Goal: Task Accomplishment & Management: Manage account settings

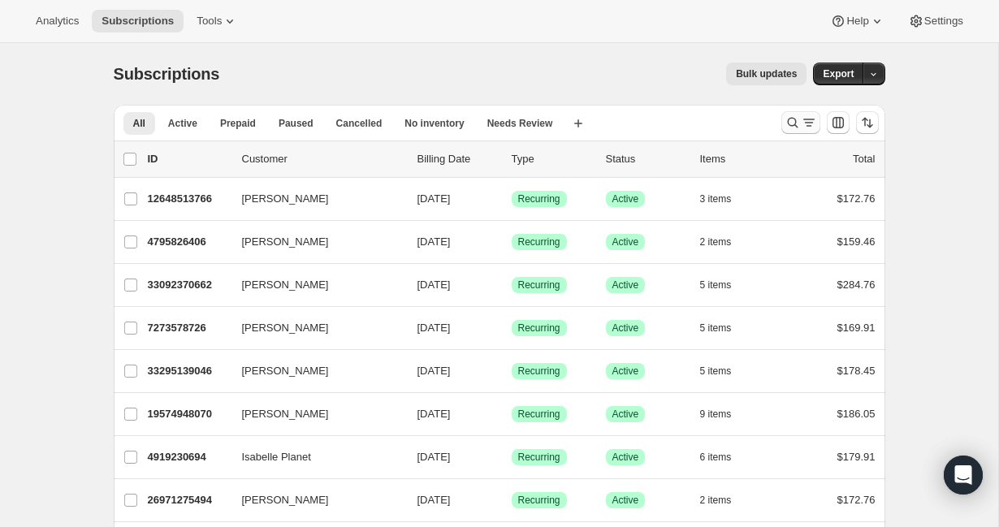
click at [794, 117] on icon "Search and filter results" at bounding box center [793, 123] width 16 height 16
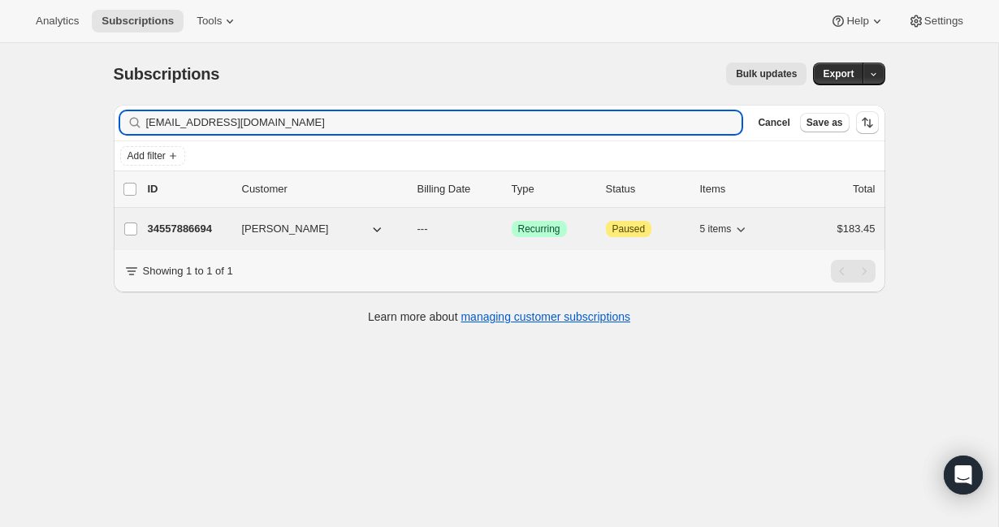
type input "[EMAIL_ADDRESS][DOMAIN_NAME]"
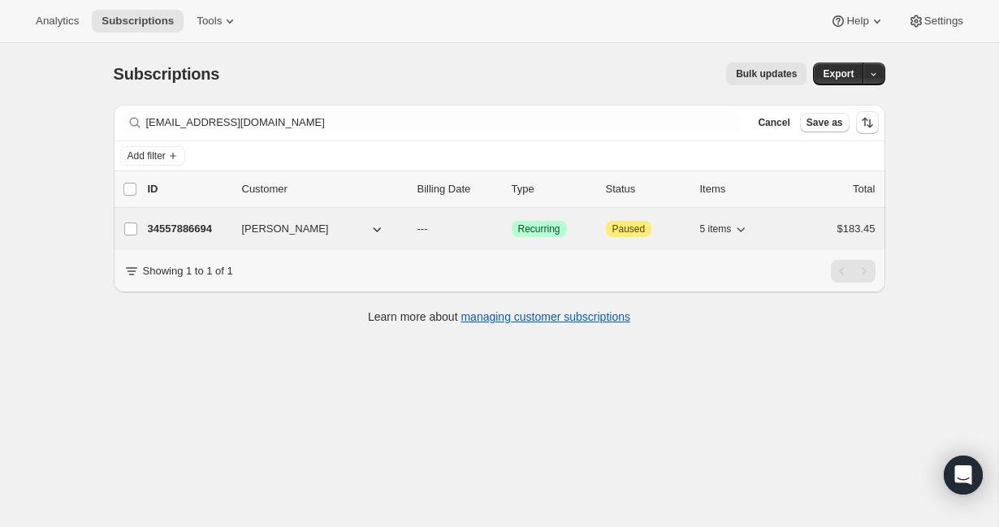
click at [201, 226] on p "34557886694" at bounding box center [188, 229] width 81 height 16
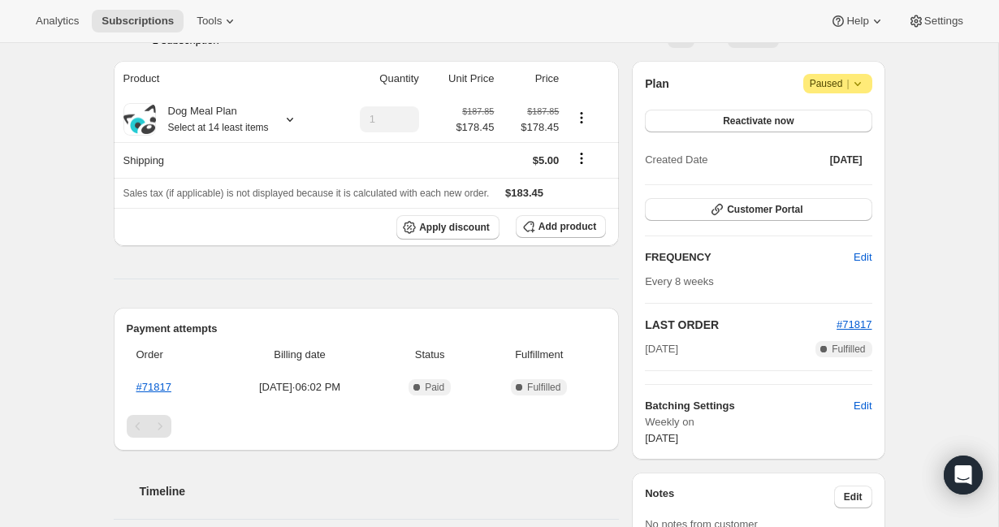
scroll to position [127, 0]
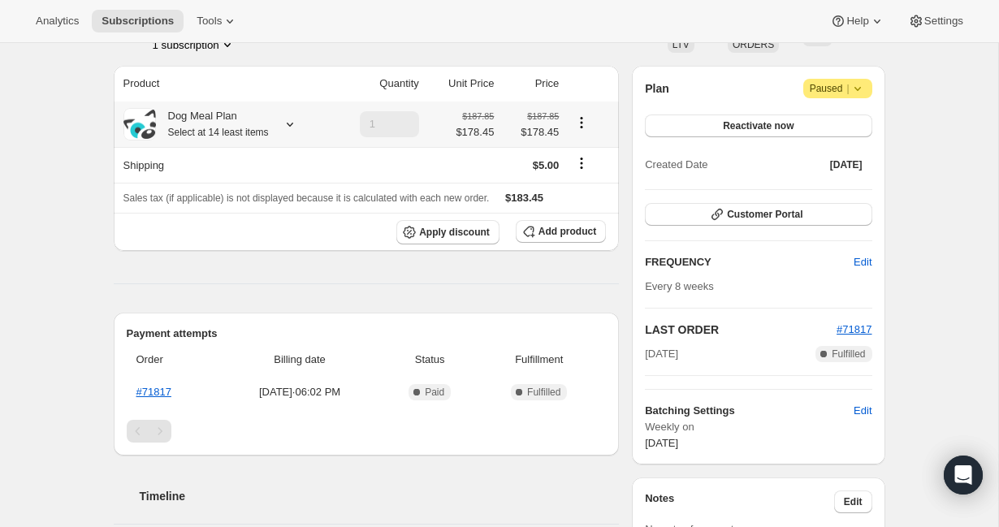
click at [290, 123] on icon at bounding box center [290, 124] width 16 height 16
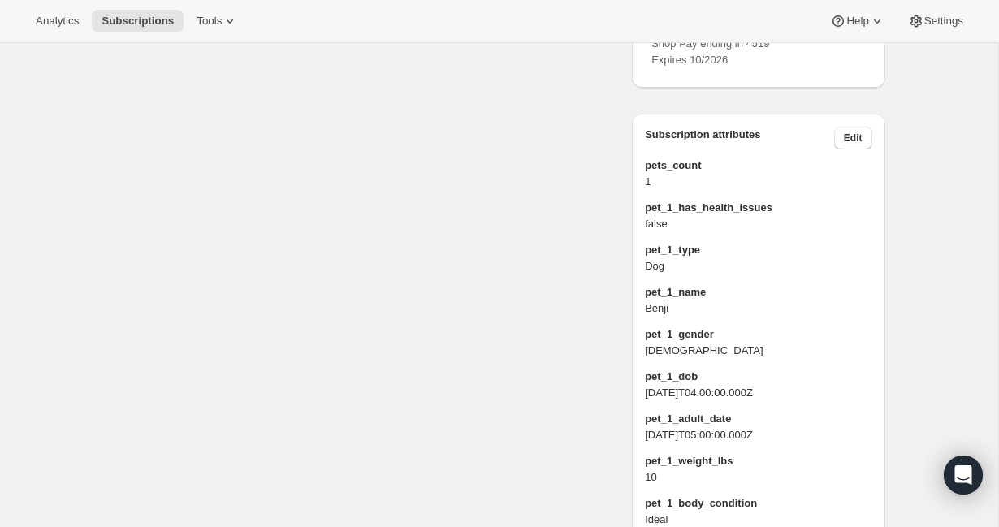
scroll to position [886, 0]
click at [855, 145] on span "Edit" at bounding box center [853, 138] width 19 height 13
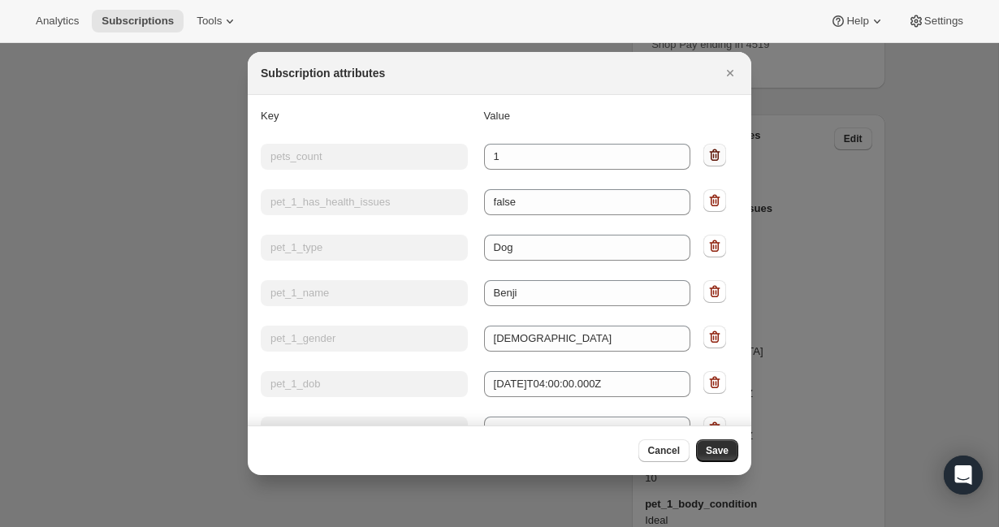
click at [717, 154] on icon ":rcm:" at bounding box center [715, 155] width 16 height 16
type input "pet_1_has_health_issues"
type input "false"
type input "pet_1_type"
type input "Dog"
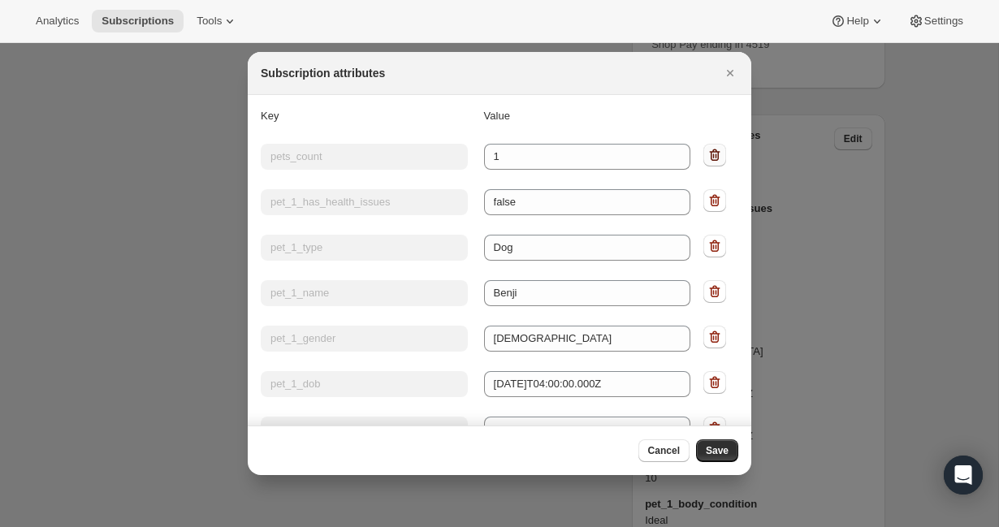
type input "pet_1_name"
type input "Benji"
type input "pet_1_gender"
type input "[DEMOGRAPHIC_DATA]"
type input "pet_1_dob"
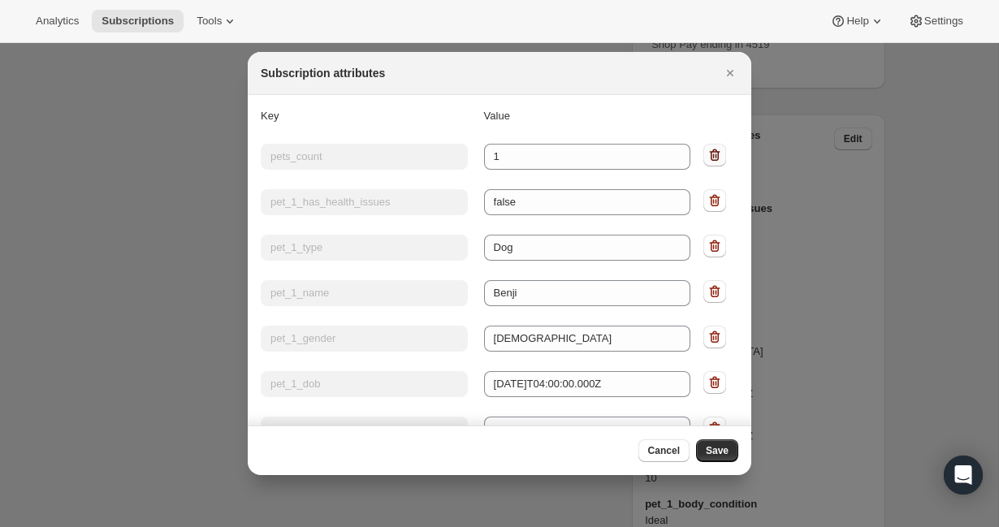
type input "[DATE]T04:00:00.000Z"
type input "pet_1_adult_date"
type input "[DATE]T05:00:00.000Z"
type input "pet_1_weight_lbs"
type input "10"
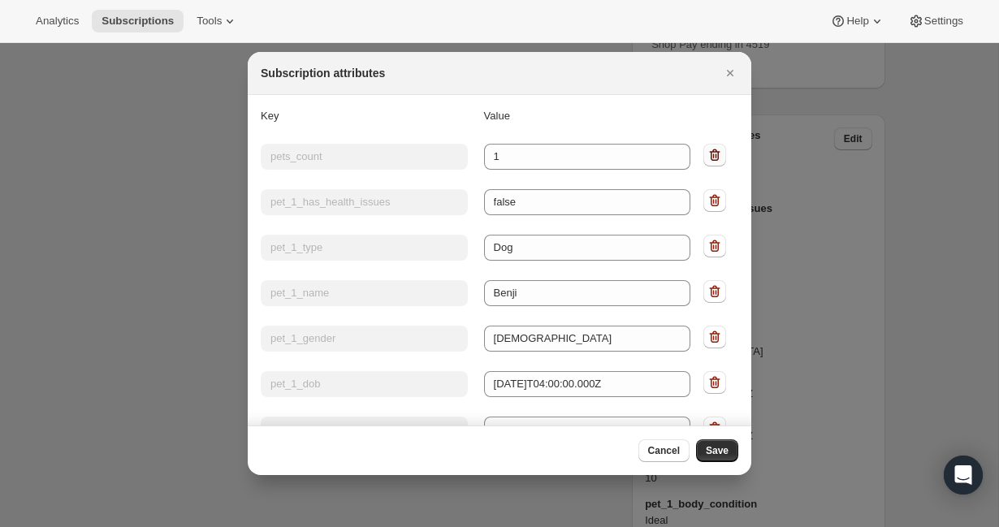
type input "pet_1_body_condition"
type input "Ideal"
type input "pet_1_is_neutered"
type input "true"
type input "pet_1_ts_portion_size"
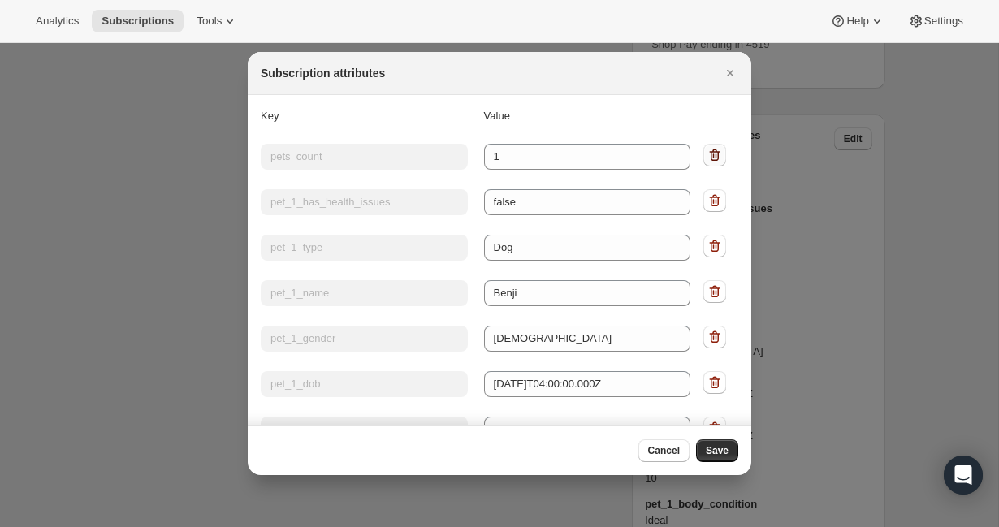
type input "partial"
type input "pet_1_tags"
type input "Age:Senior"
type input "pet_1_packages_per_day"
type input "0.2630032231934831"
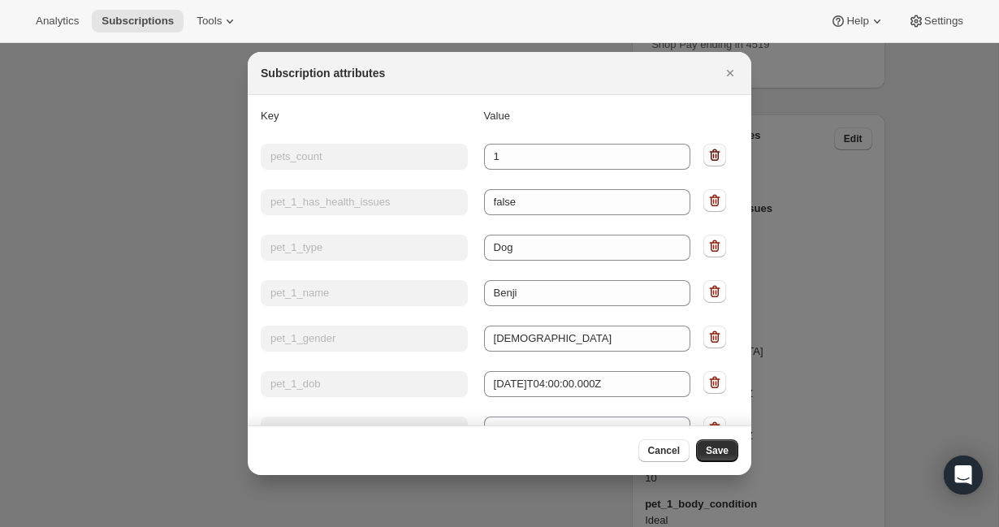
type input "pet_1_calories_per_day"
type input "304.5577324580535"
type input "pet_1_breed_dogs"
type input "Maltese"
click at [661, 455] on span "Cancel" at bounding box center [664, 450] width 32 height 13
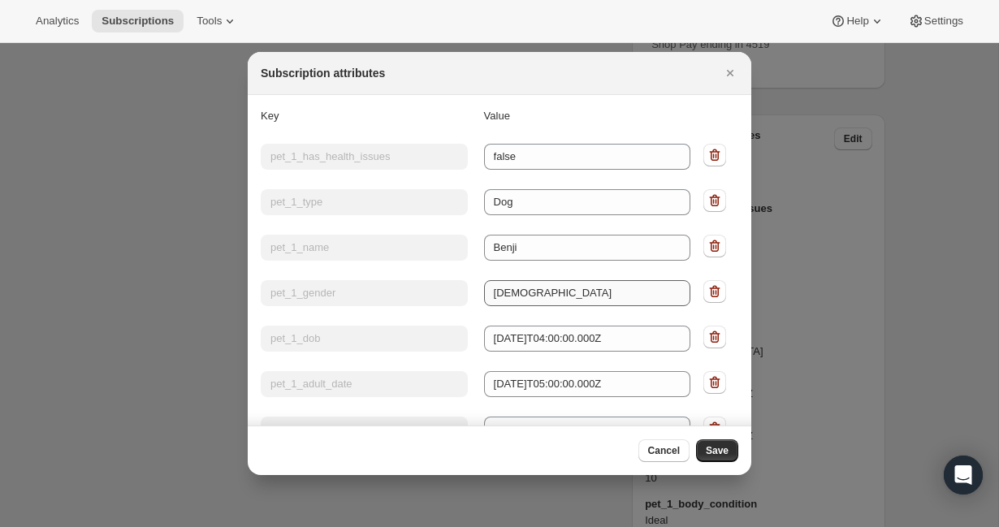
scroll to position [886, 0]
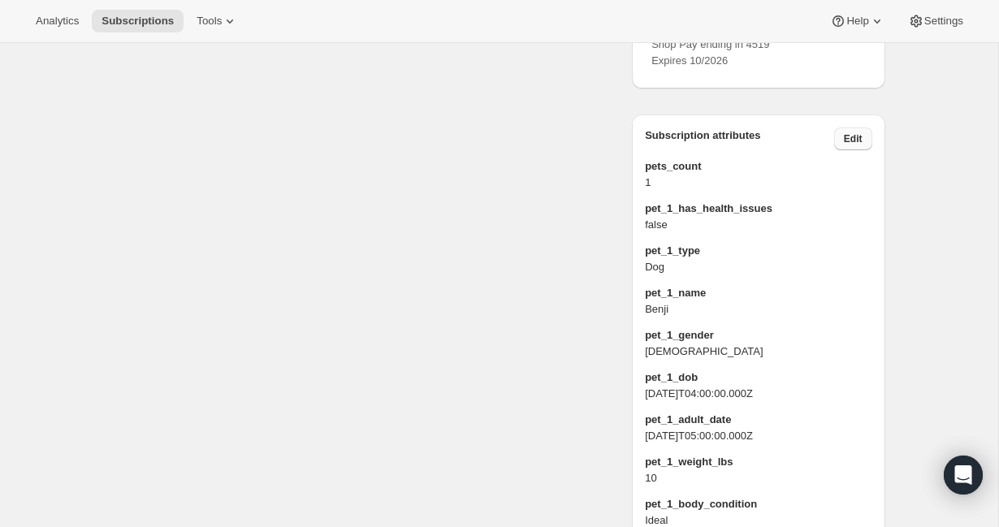
click at [865, 150] on button "Edit" at bounding box center [853, 139] width 38 height 23
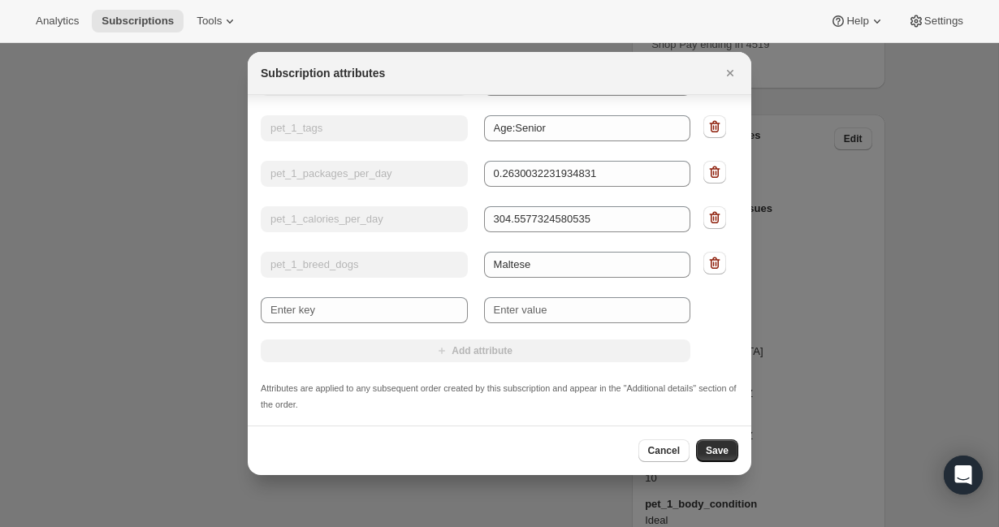
scroll to position [0, 0]
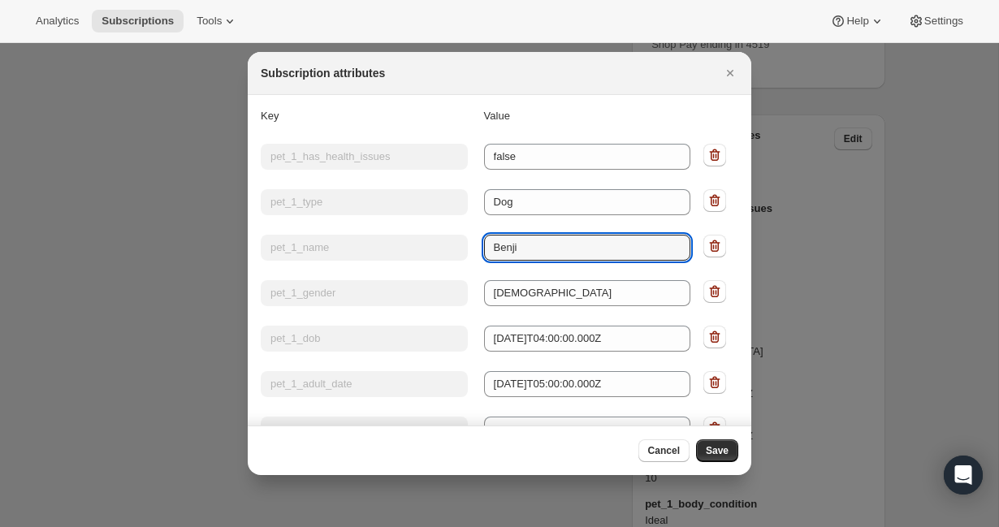
drag, startPoint x: 532, startPoint y: 249, endPoint x: 479, endPoint y: 249, distance: 52.8
click at [479, 249] on div "Key pet_1_name Value [PERSON_NAME]" at bounding box center [476, 246] width 430 height 29
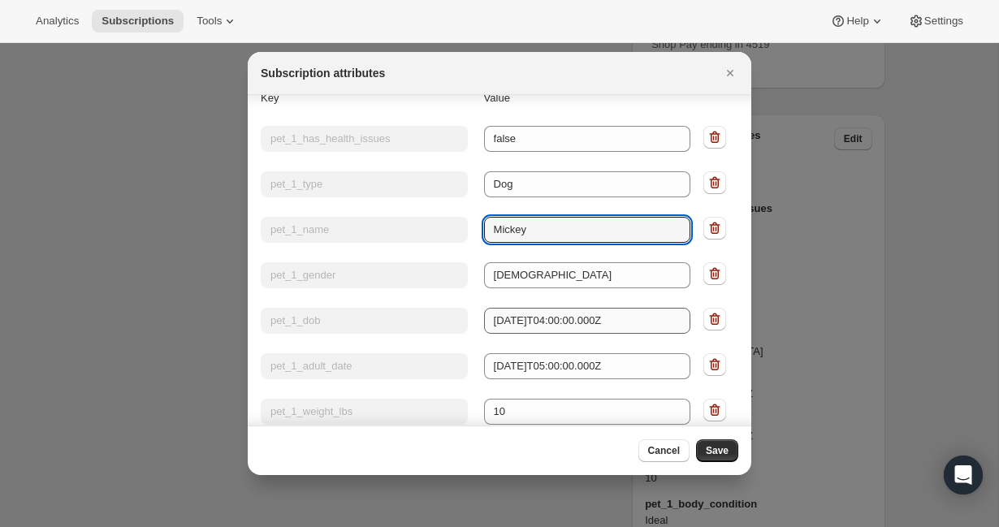
type input "Mickey"
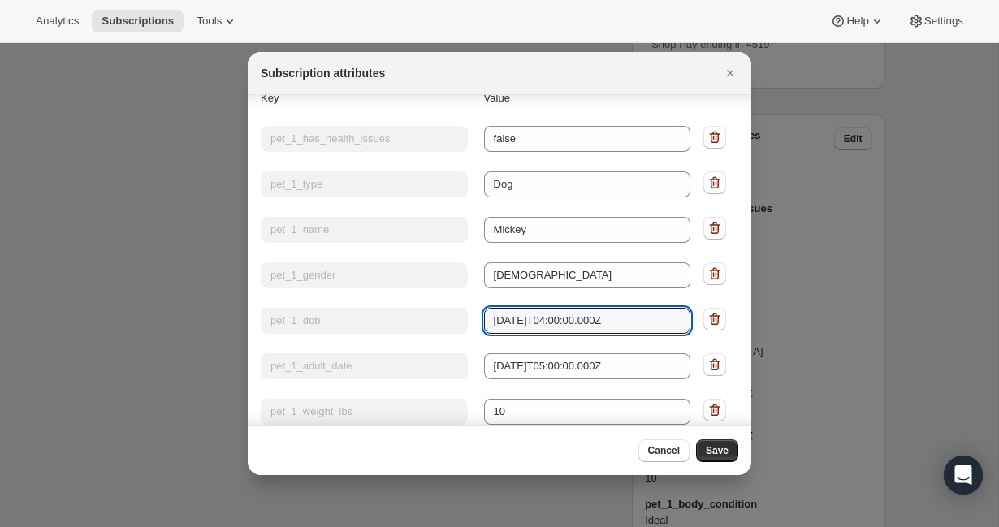
click at [457, 319] on div "Key pet_1_dob Value [DEMOGRAPHIC_DATA]T04:00:00.000Z" at bounding box center [476, 319] width 430 height 29
type input "[DATE]"
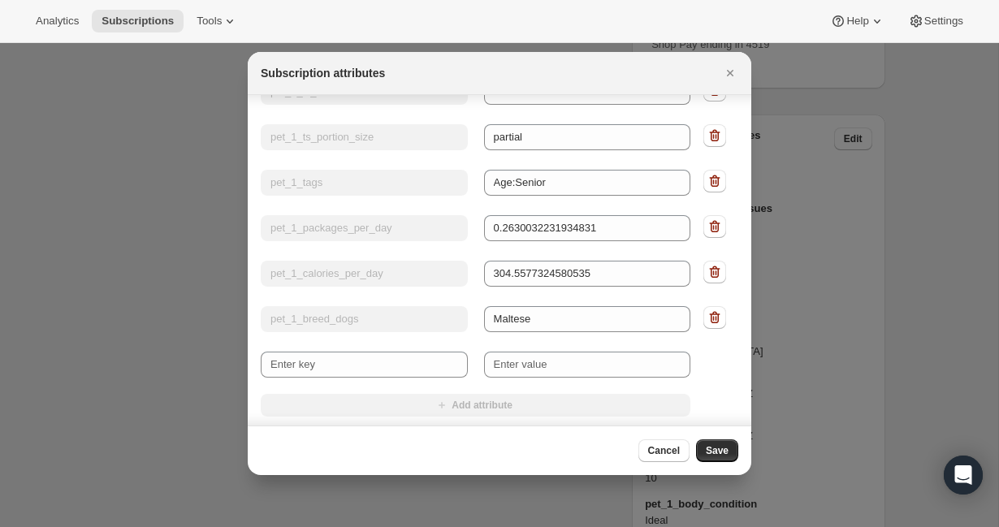
scroll to position [430, 0]
click at [715, 449] on span "Save" at bounding box center [717, 450] width 23 height 13
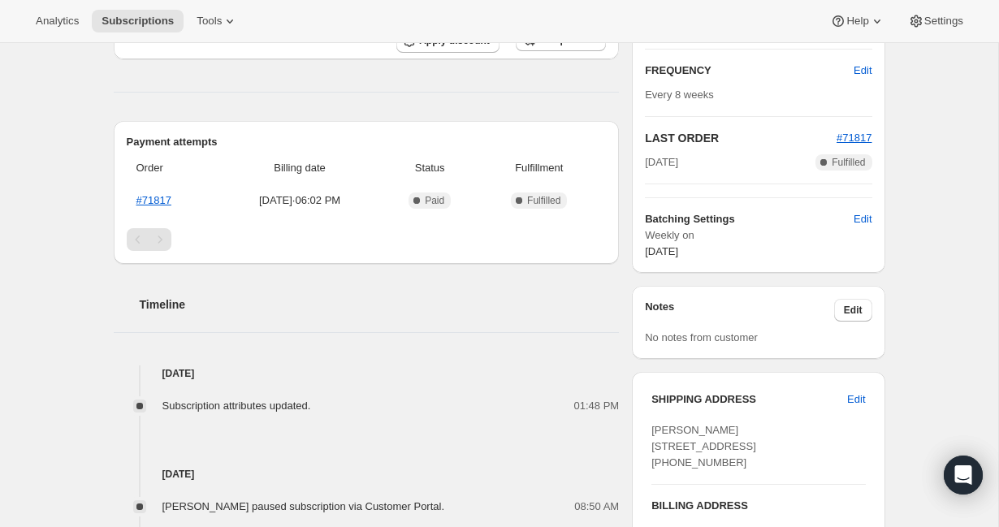
scroll to position [235, 0]
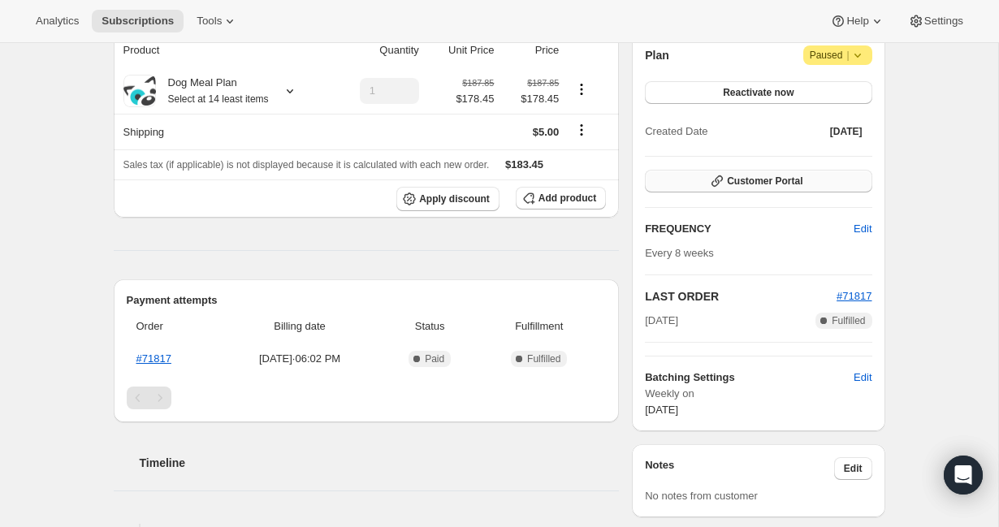
click at [789, 180] on span "Customer Portal" at bounding box center [765, 181] width 76 height 13
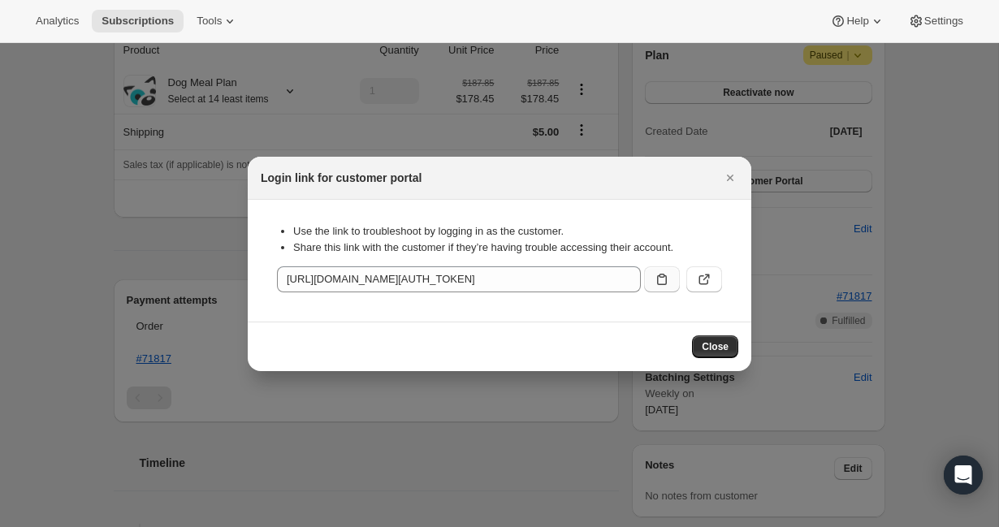
click at [662, 280] on icon ":rib:" at bounding box center [662, 279] width 16 height 16
